Goal: Task Accomplishment & Management: Manage account settings

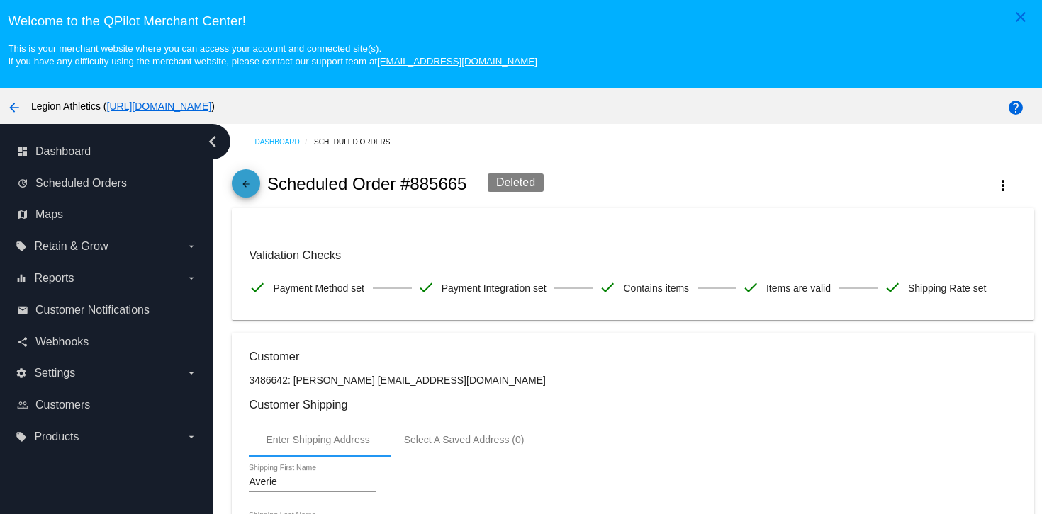
click at [240, 196] on mat-icon "arrow_back" at bounding box center [245, 187] width 17 height 17
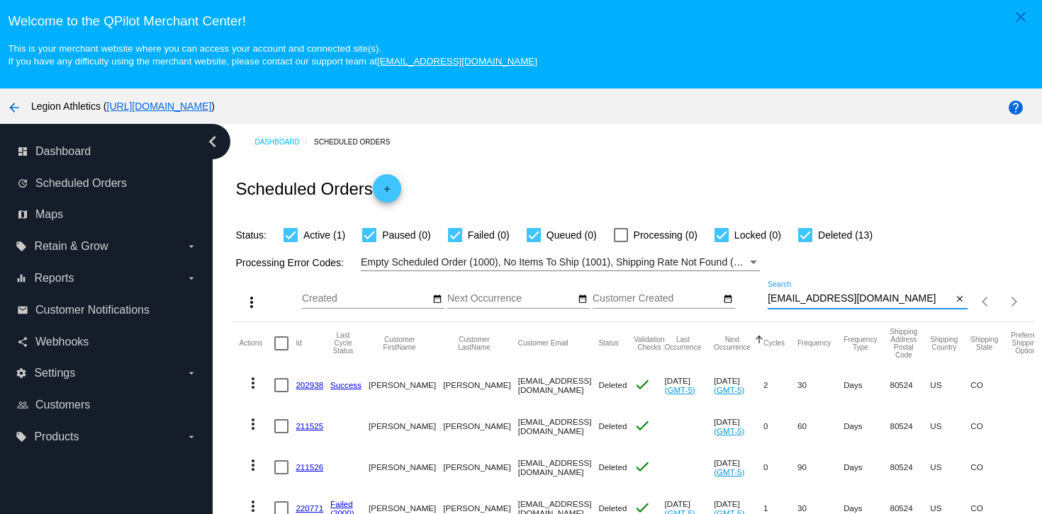
click at [817, 305] on input "Kylet511@gmail.com" at bounding box center [859, 298] width 185 height 11
click at [813, 305] on input "Kylet511@gmail.com" at bounding box center [859, 298] width 185 height 11
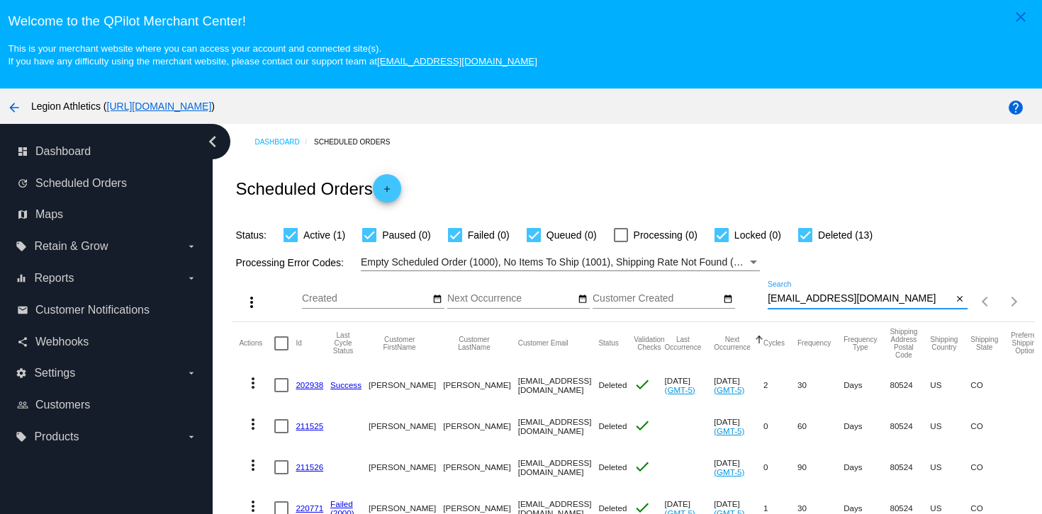
click at [813, 305] on input "Kylet511@gmail.com" at bounding box center [859, 298] width 185 height 11
paste input "rarenutritioncoaching"
type input "rarenutritioncoaching@gmail.com"
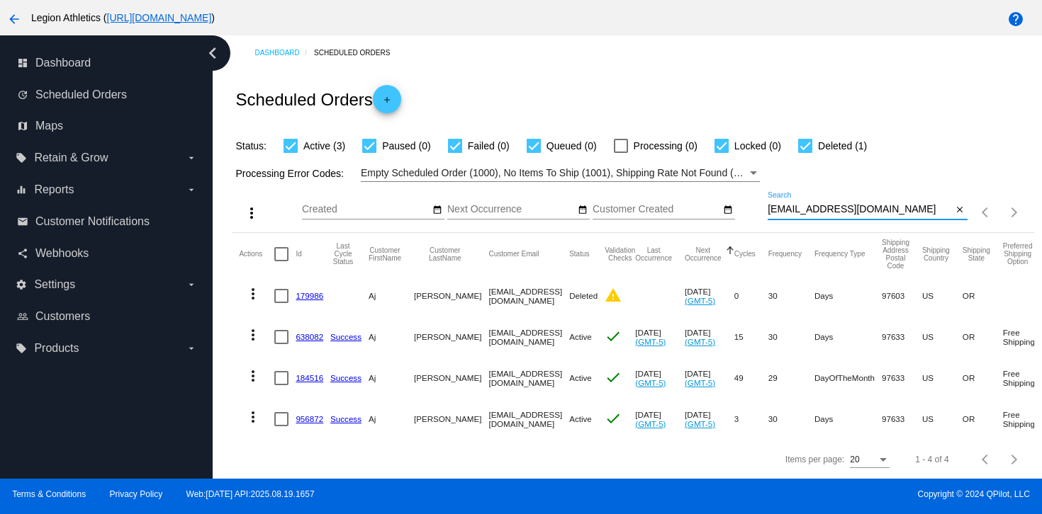
scroll to position [91, 0]
click at [302, 421] on link "956872" at bounding box center [310, 419] width 28 height 9
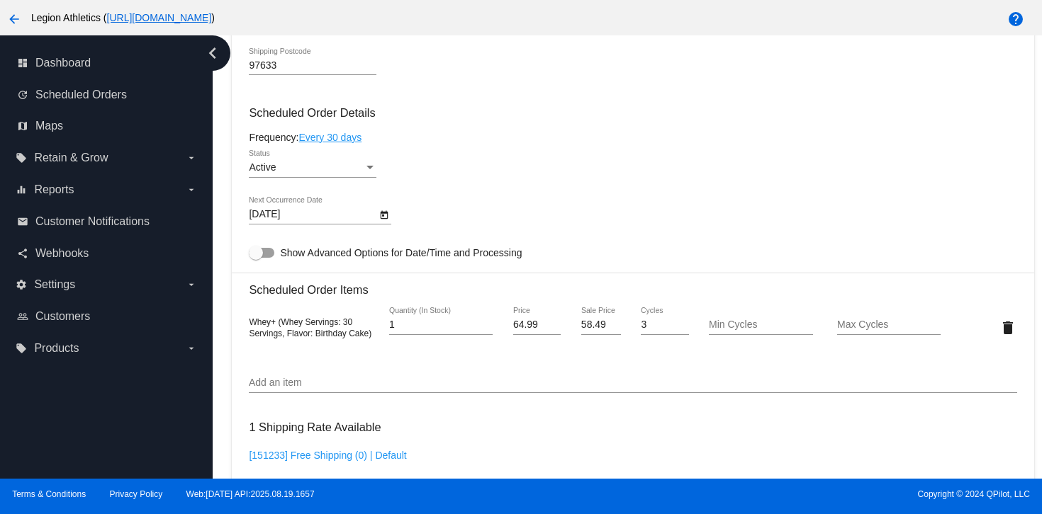
scroll to position [791, 0]
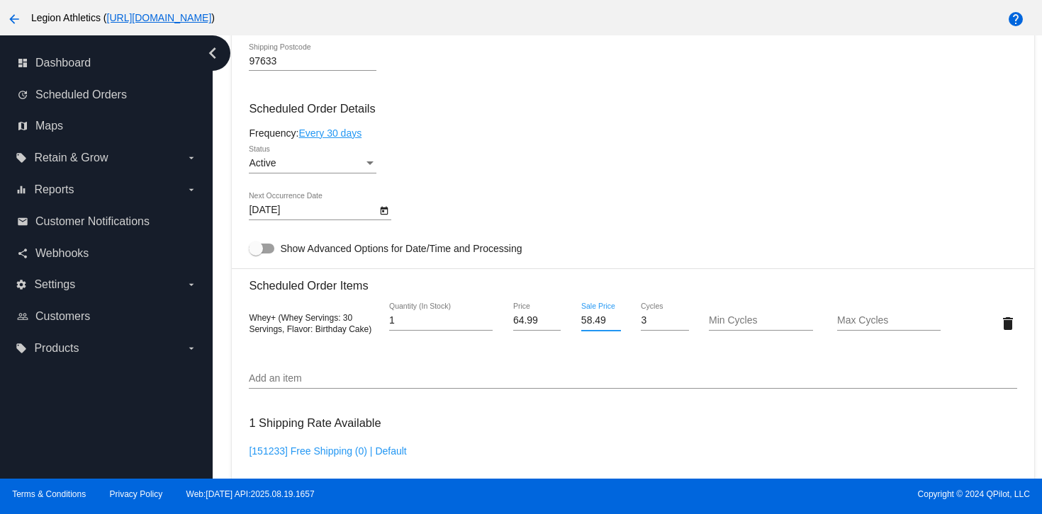
click at [593, 327] on input "58.49" at bounding box center [601, 320] width 40 height 11
type input "53.99"
click at [687, 214] on mat-card "Customer 675805: Aj Pena rarenutritioncoaching@gmail.com Customer Shipping Ente…" at bounding box center [632, 315] width 801 height 1467
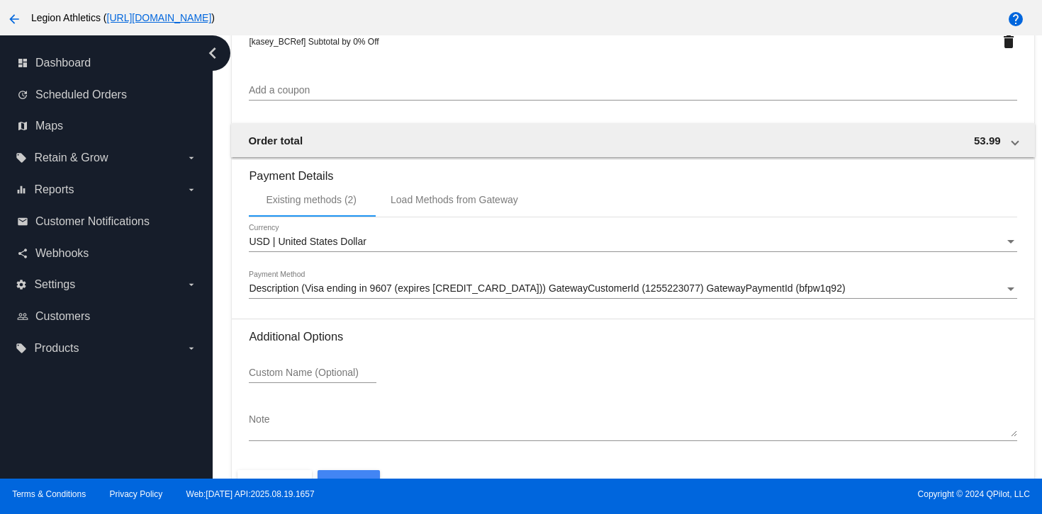
scroll to position [1373, 0]
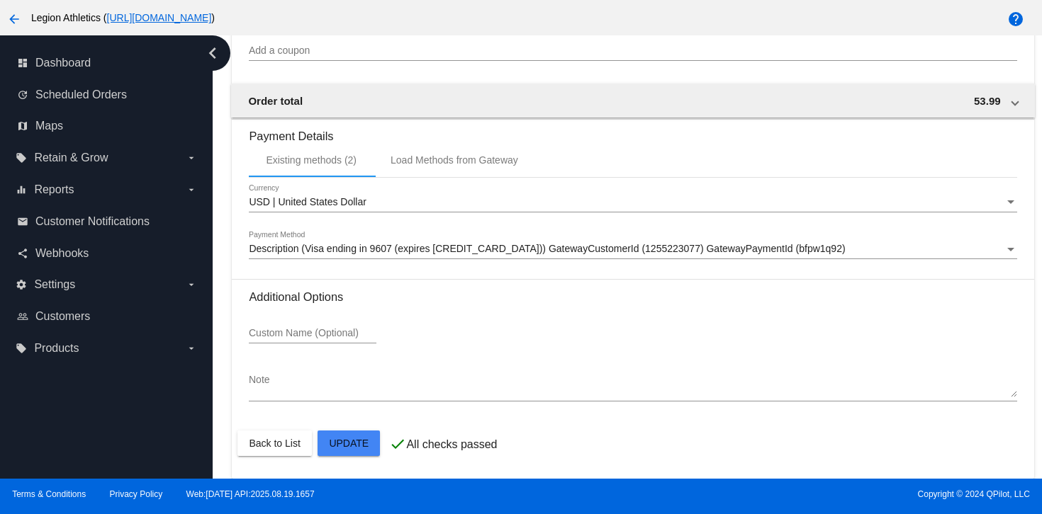
click at [339, 459] on mat-card-actions "Back to List Update" at bounding box center [632, 443] width 790 height 37
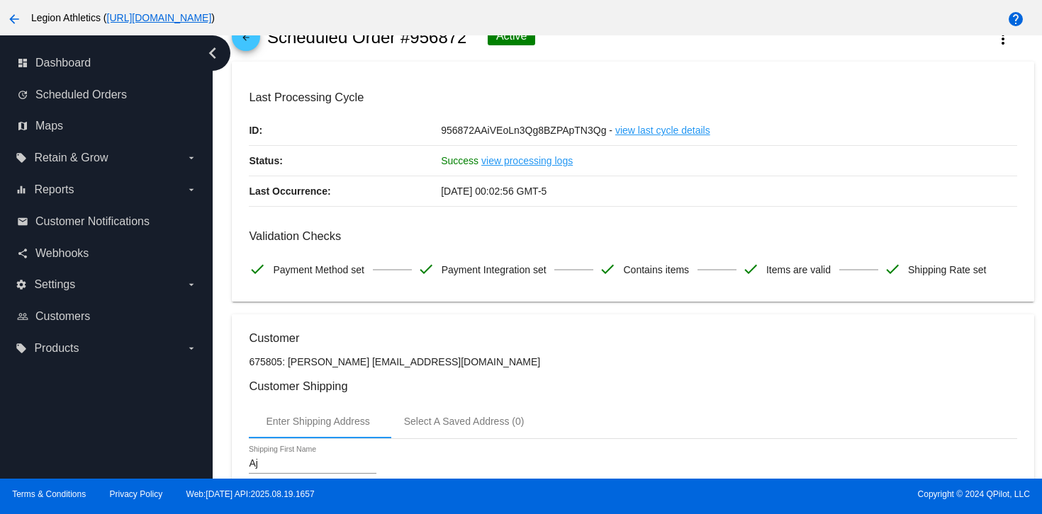
scroll to position [60, 0]
click at [539, 162] on link "view processing logs" at bounding box center [526, 160] width 91 height 30
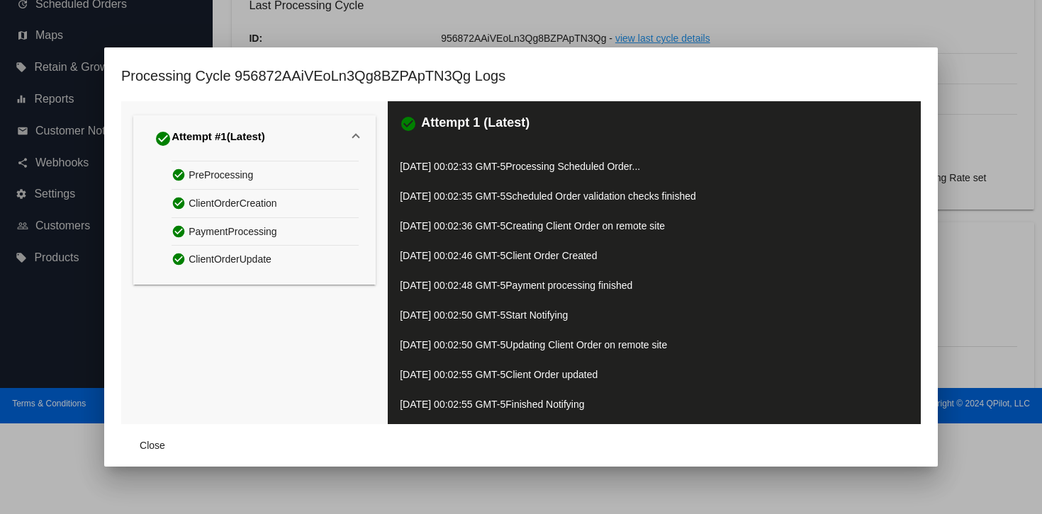
click at [281, 354] on div "check_circle Attempt #1 (Latest) check_circle PreProcessing check_circle Client…" at bounding box center [254, 262] width 266 height 323
click at [159, 442] on span "Close" at bounding box center [153, 445] width 26 height 11
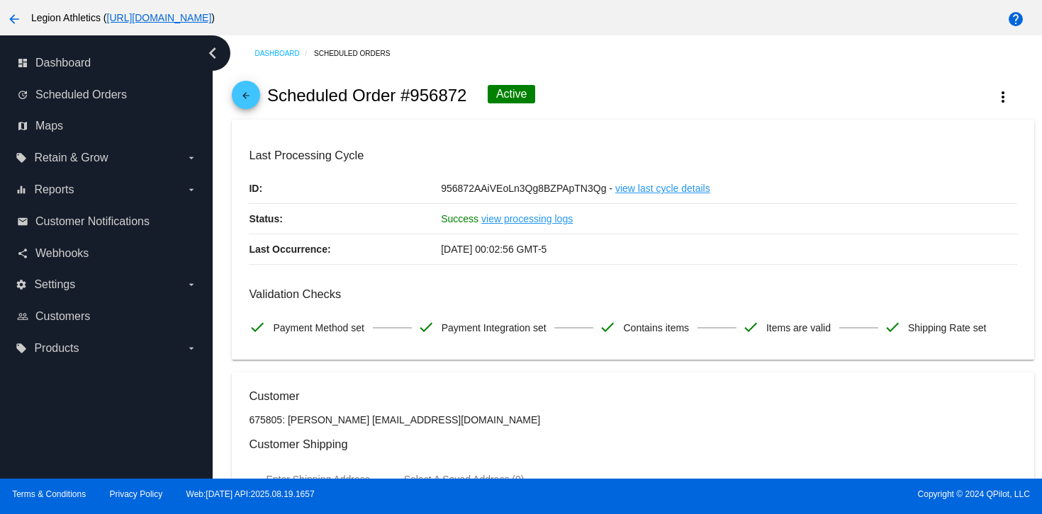
scroll to position [2, 0]
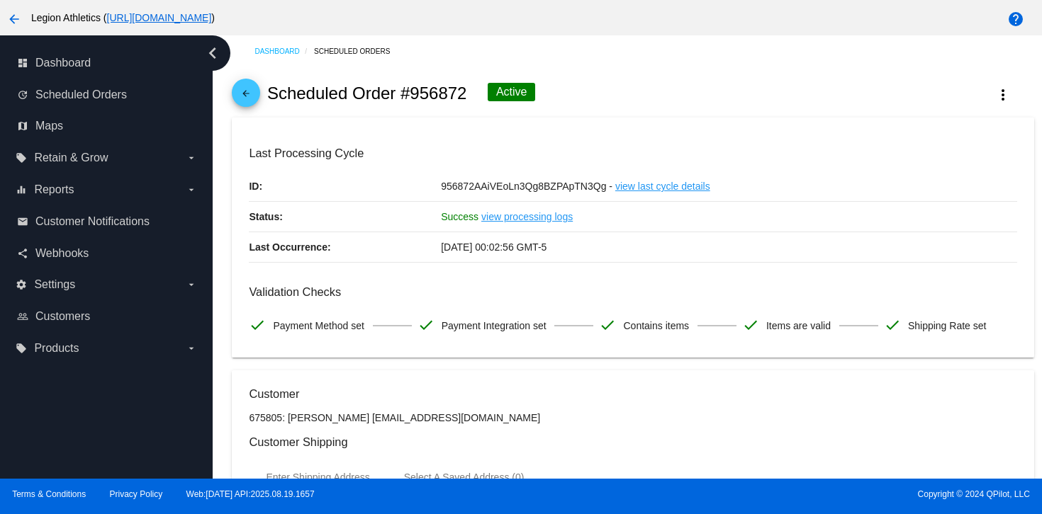
click at [631, 186] on link "view last cycle details" at bounding box center [662, 186] width 95 height 30
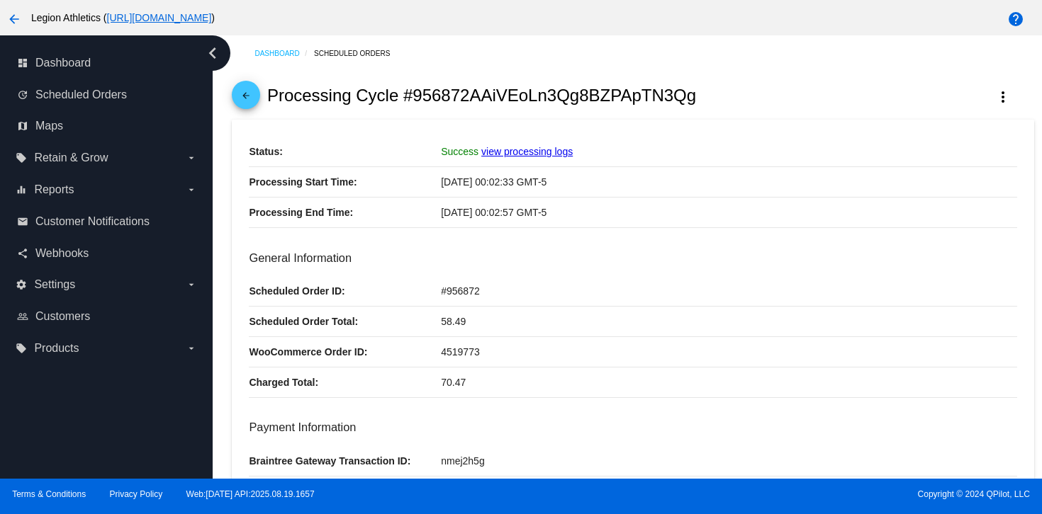
click at [251, 108] on mat-icon "arrow_back" at bounding box center [245, 99] width 17 height 17
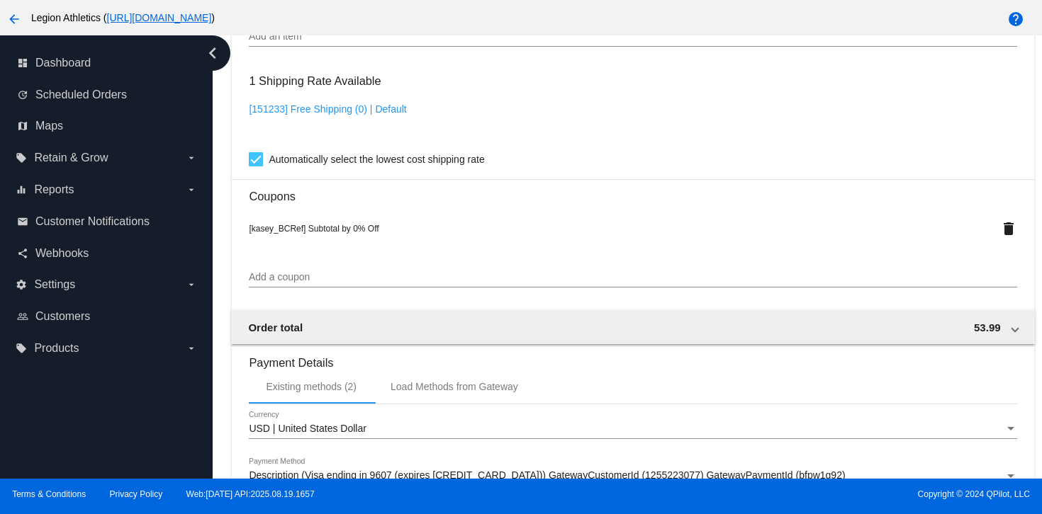
scroll to position [900, 0]
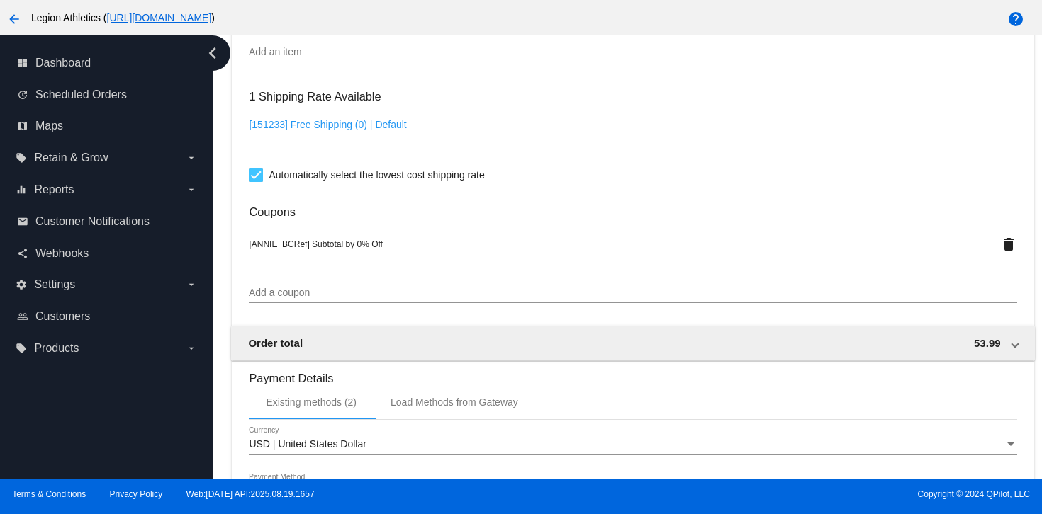
scroll to position [1157, 0]
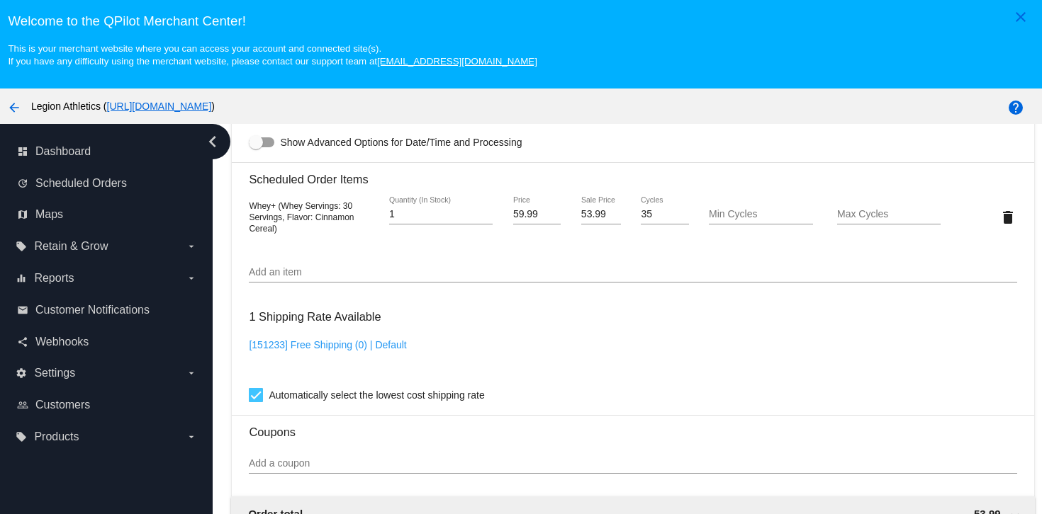
scroll to position [988, 0]
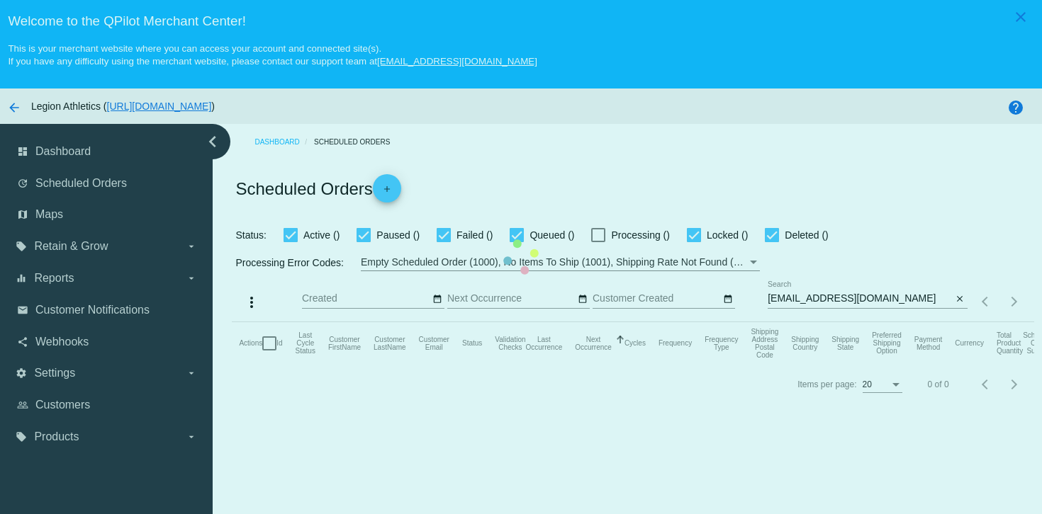
click at [730, 322] on mat-table "Actions Id Last Cycle Status Customer FirstName Customer LastName Customer Emai…" at bounding box center [632, 343] width 801 height 43
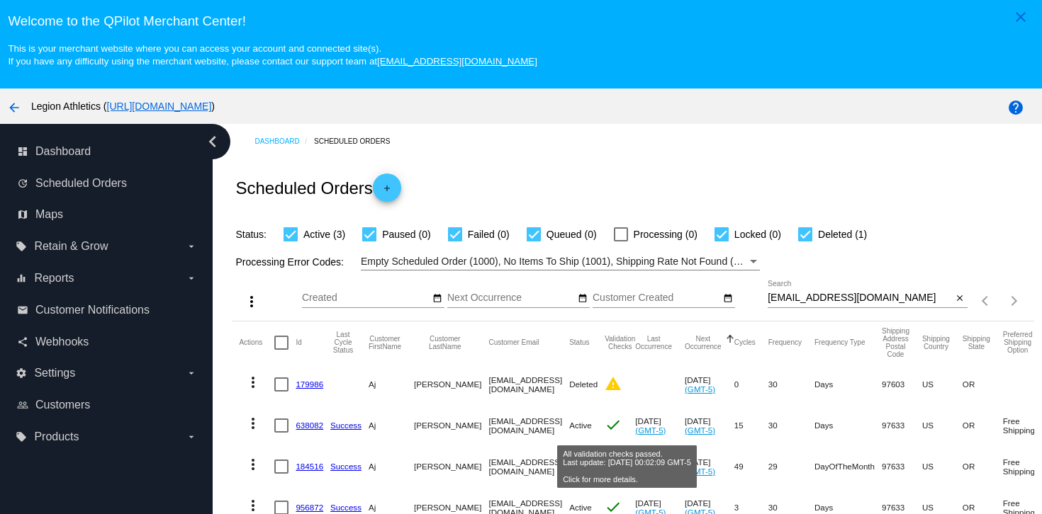
scroll to position [91, 0]
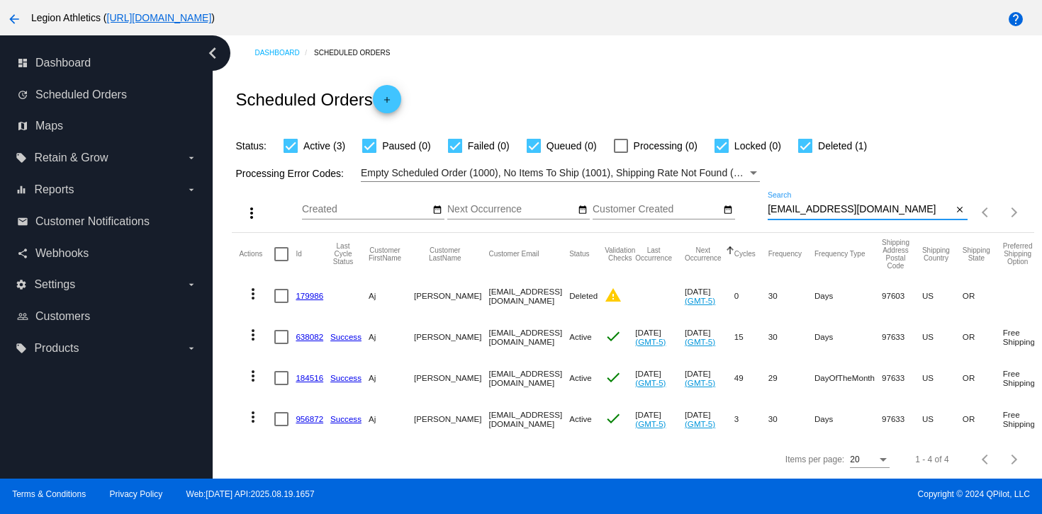
click at [878, 204] on input "rarenutritioncoaching@gmail.com" at bounding box center [859, 209] width 185 height 11
paste input "wjgust"
type input "wjgust@gmail.com"
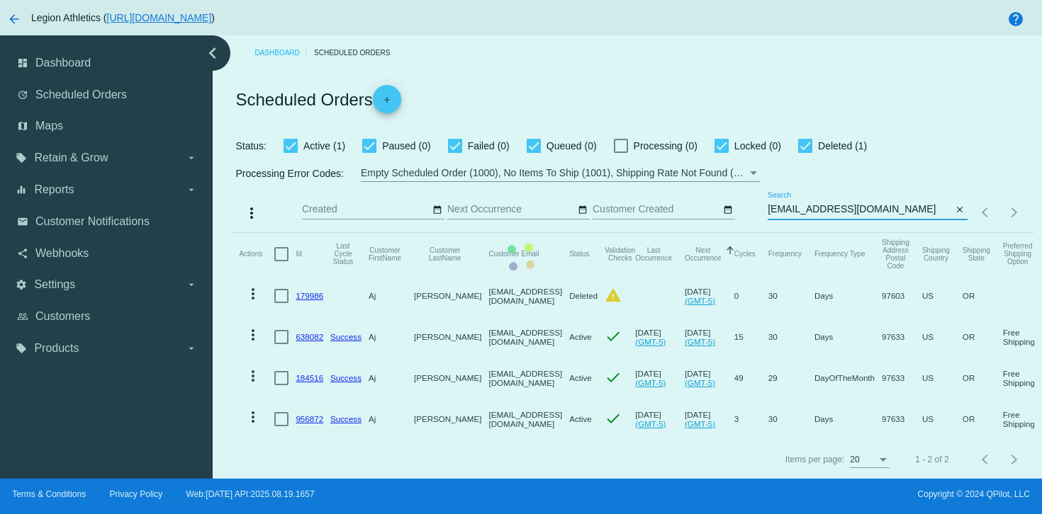
scroll to position [0, 0]
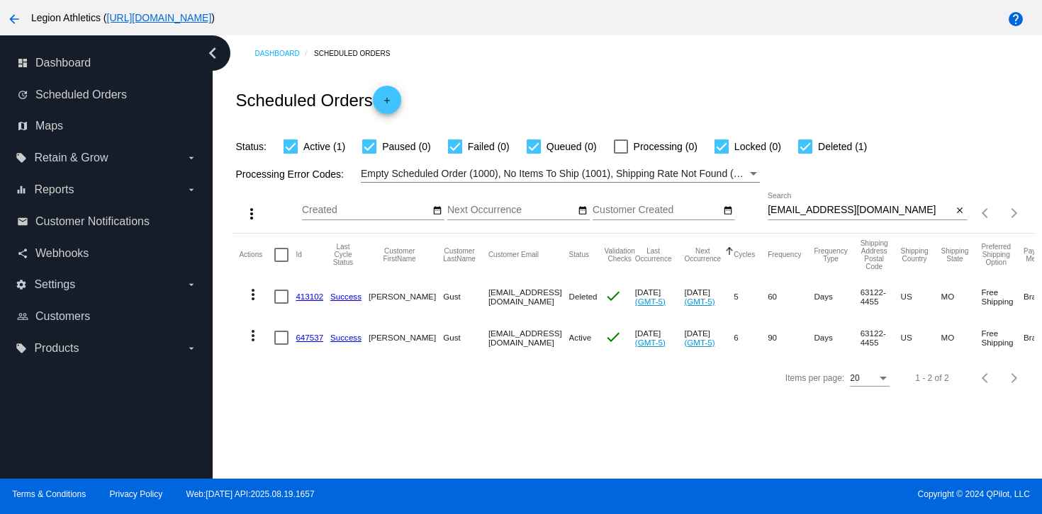
click at [312, 339] on link "647537" at bounding box center [310, 337] width 28 height 9
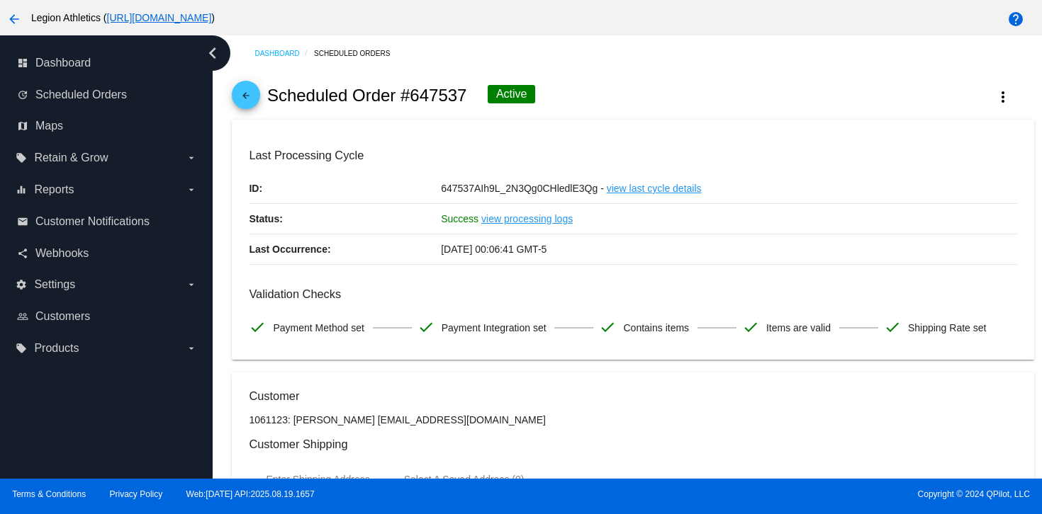
click at [236, 91] on link "arrow_back" at bounding box center [246, 95] width 28 height 28
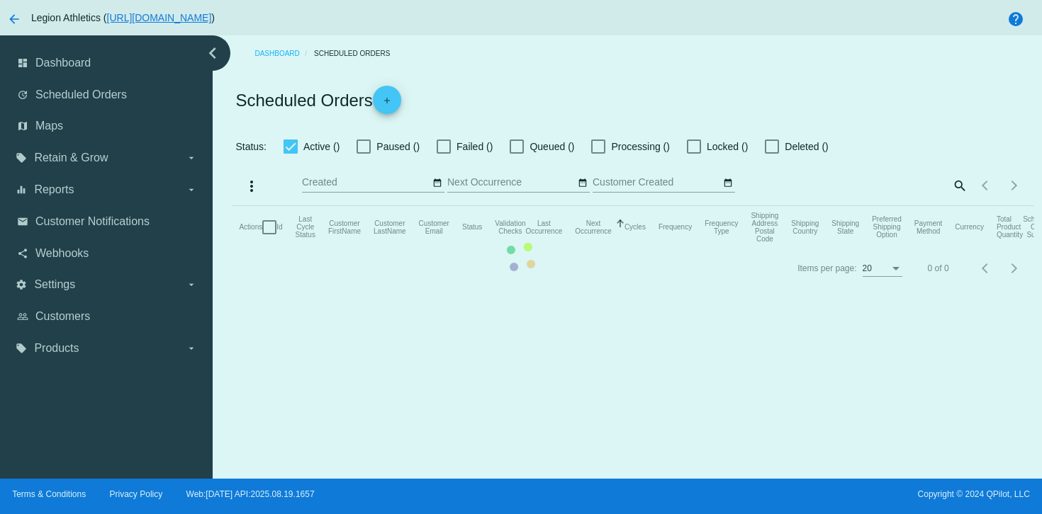
checkbox input "true"
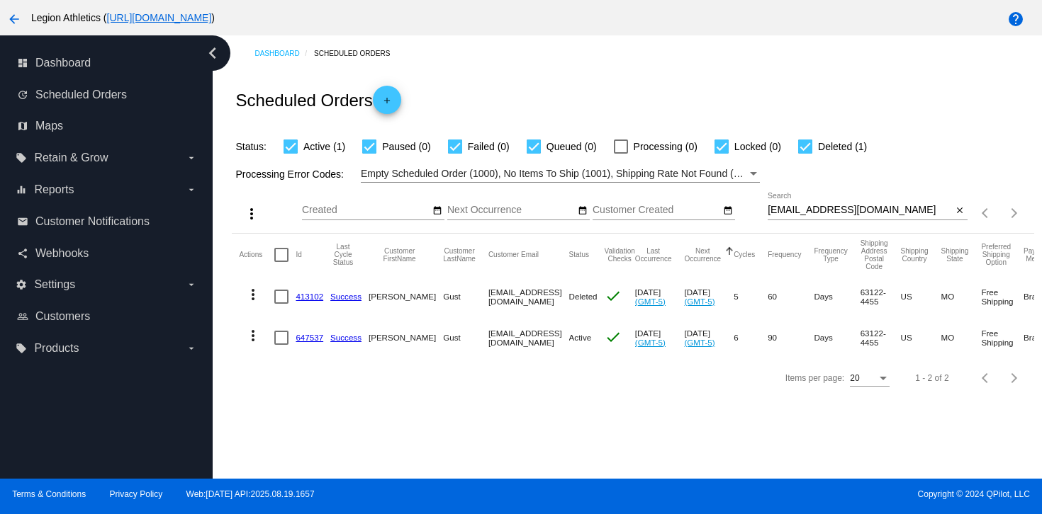
click at [821, 208] on input "wjgust@gmail.com" at bounding box center [859, 210] width 185 height 11
paste input "rperson17"
type input "[EMAIL_ADDRESS][DOMAIN_NAME]"
